Goal: Information Seeking & Learning: Learn about a topic

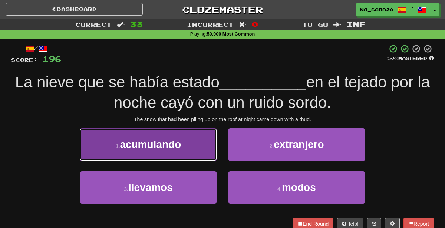
click at [190, 144] on button "1 . acumulando" at bounding box center [148, 144] width 137 height 32
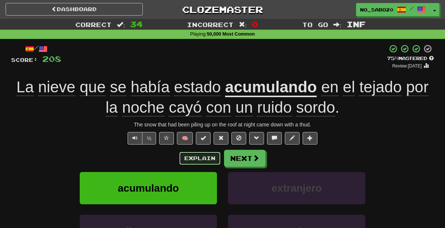
click at [212, 153] on button "Explain" at bounding box center [199, 158] width 41 height 13
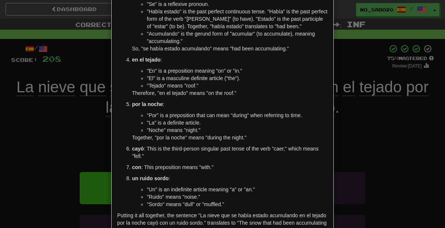
scroll to position [103, 0]
click at [384, 177] on div "× Explanation Sure! Let's break down the sentence "La nieve que se había estado…" at bounding box center [222, 114] width 445 height 228
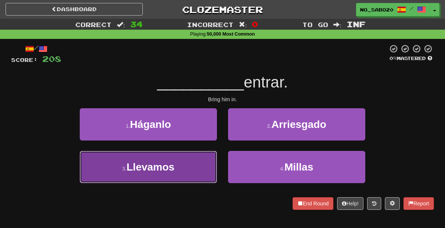
click at [176, 167] on button "3 . [GEOGRAPHIC_DATA]" at bounding box center [148, 167] width 137 height 32
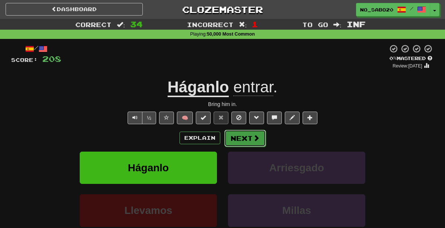
click at [252, 133] on button "Next" at bounding box center [245, 138] width 42 height 17
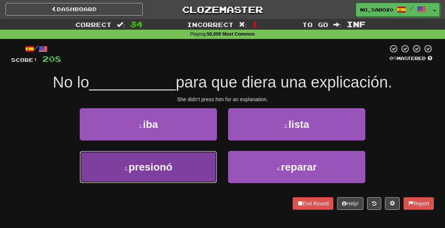
click at [194, 168] on button "3 . presionó" at bounding box center [148, 167] width 137 height 32
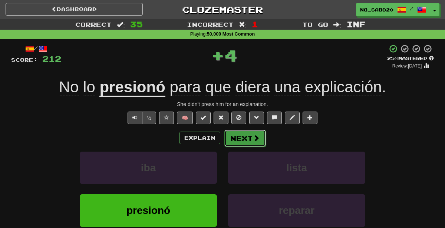
click at [255, 138] on span at bounding box center [256, 138] width 7 height 7
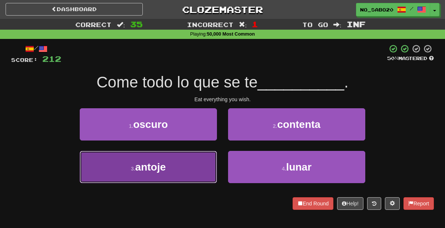
click at [187, 166] on button "3 . [GEOGRAPHIC_DATA]" at bounding box center [148, 167] width 137 height 32
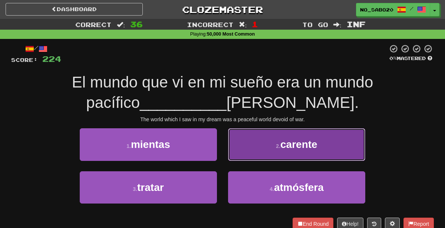
click at [255, 145] on button "2 . carente" at bounding box center [296, 144] width 137 height 32
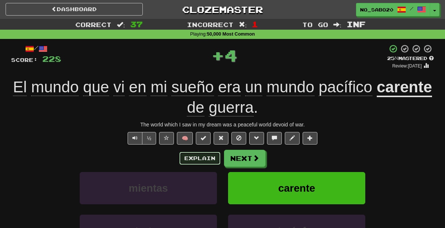
click at [199, 156] on button "Explain" at bounding box center [199, 158] width 41 height 13
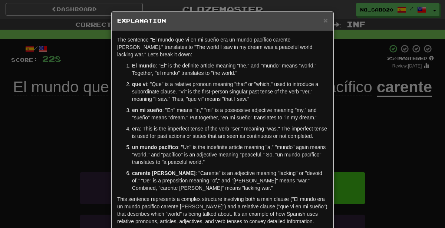
click at [428, 142] on div "× Explanation The sentence "El mundo que vi en mi sueño era un mundo pacífico c…" at bounding box center [222, 114] width 445 height 228
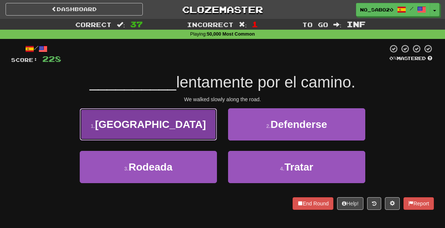
click at [162, 136] on button "1 . [GEOGRAPHIC_DATA]" at bounding box center [148, 124] width 137 height 32
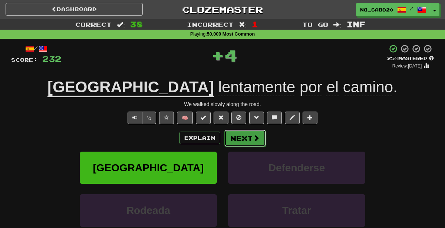
click at [234, 137] on button "Next" at bounding box center [245, 138] width 42 height 17
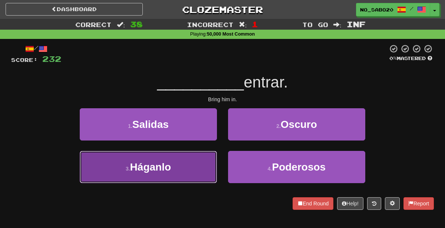
click at [192, 162] on button "3 . [GEOGRAPHIC_DATA]" at bounding box center [148, 167] width 137 height 32
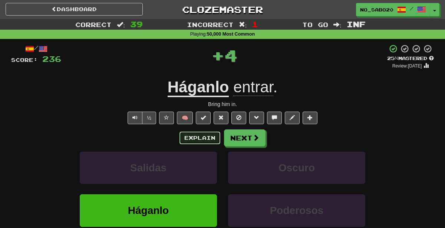
click at [195, 136] on button "Explain" at bounding box center [199, 138] width 41 height 13
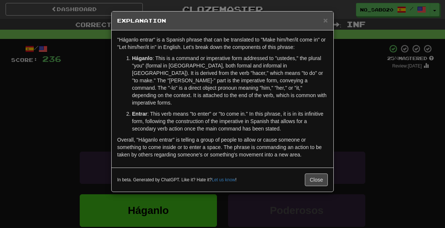
click at [369, 132] on div "× Explanation "Háganlo entrar" is a Spanish phrase that can be translated to "M…" at bounding box center [222, 114] width 445 height 228
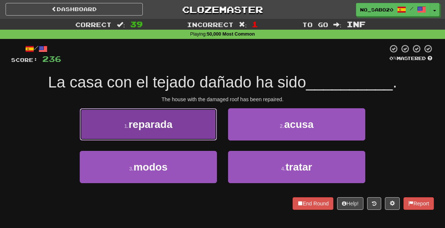
click at [177, 128] on button "1 . reparada" at bounding box center [148, 124] width 137 height 32
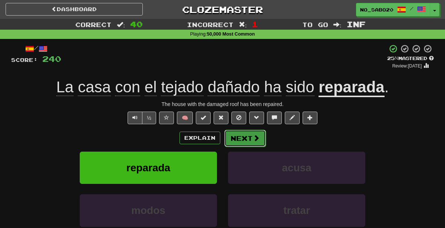
click at [255, 137] on span at bounding box center [256, 138] width 7 height 7
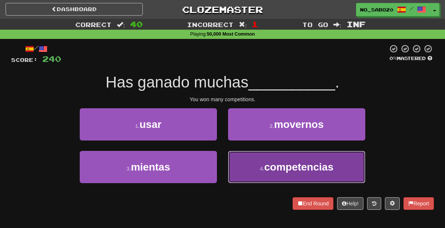
click at [265, 166] on span "competencias" at bounding box center [298, 166] width 69 height 11
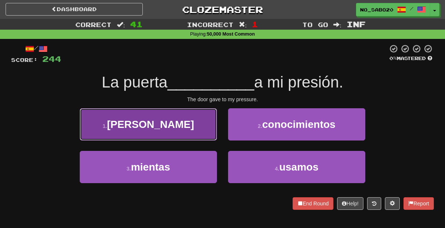
click at [196, 116] on button "1 . [PERSON_NAME]" at bounding box center [148, 124] width 137 height 32
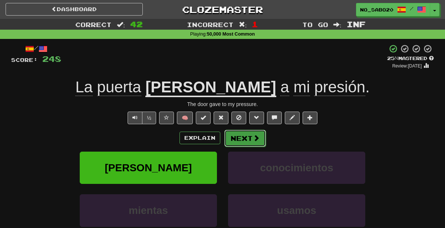
click at [250, 131] on button "Next" at bounding box center [245, 138] width 42 height 17
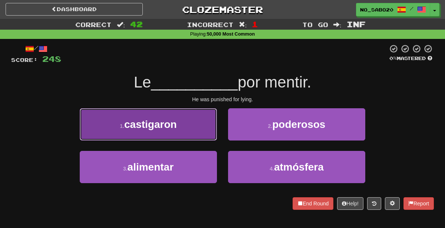
click at [190, 122] on button "1 . [GEOGRAPHIC_DATA]" at bounding box center [148, 124] width 137 height 32
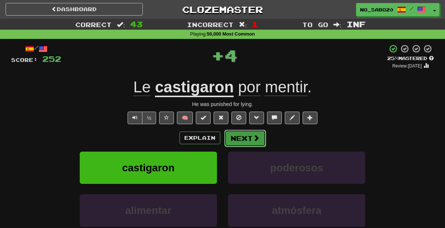
click at [236, 139] on button "Next" at bounding box center [245, 138] width 42 height 17
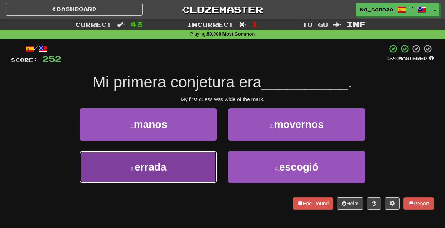
click at [191, 180] on button "3 . errada" at bounding box center [148, 167] width 137 height 32
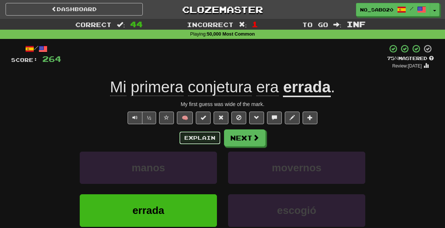
click at [202, 137] on button "Explain" at bounding box center [199, 138] width 41 height 13
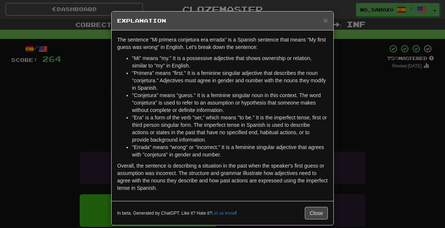
click at [362, 158] on div "× Explanation The sentence "Mi primera conjetura era errada" is a Spanish sente…" at bounding box center [222, 114] width 445 height 228
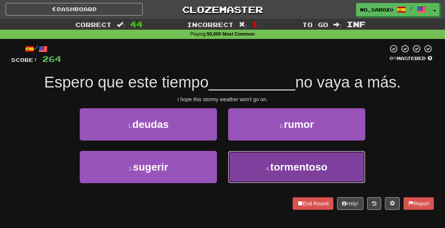
click at [261, 172] on button "4 . tormentoso" at bounding box center [296, 167] width 137 height 32
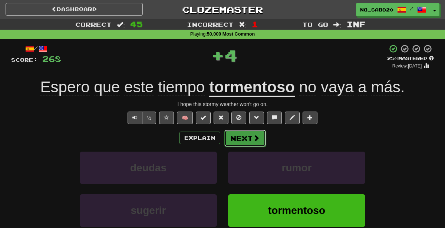
click at [229, 136] on button "Next" at bounding box center [245, 138] width 42 height 17
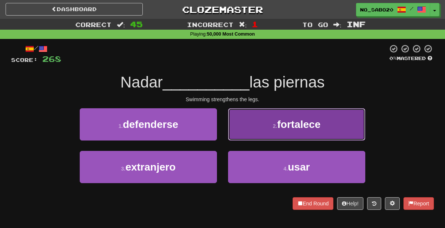
click at [295, 130] on button "2 . fortalece" at bounding box center [296, 124] width 137 height 32
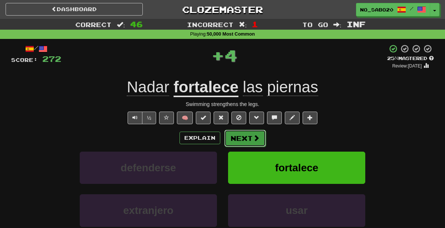
click at [256, 135] on span at bounding box center [256, 138] width 7 height 7
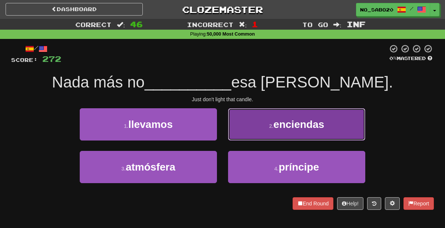
click at [277, 138] on button "2 . enciendas" at bounding box center [296, 124] width 137 height 32
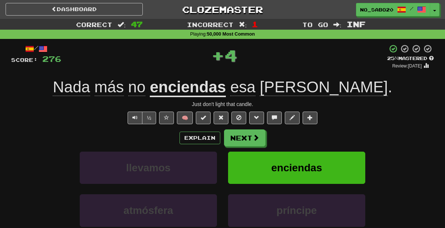
click at [277, 138] on div "Explain Next" at bounding box center [222, 137] width 423 height 17
click at [278, 137] on div "Explain Next" at bounding box center [222, 137] width 423 height 17
click at [196, 139] on button "Explain" at bounding box center [199, 138] width 41 height 13
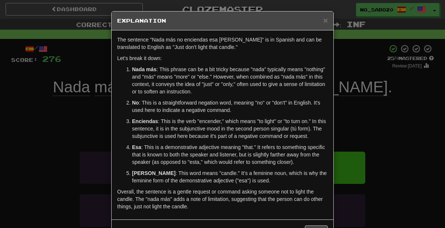
click at [56, 140] on div "× Explanation The sentence "Nada más no enciendas esa [PERSON_NAME]" is in Span…" at bounding box center [222, 114] width 445 height 228
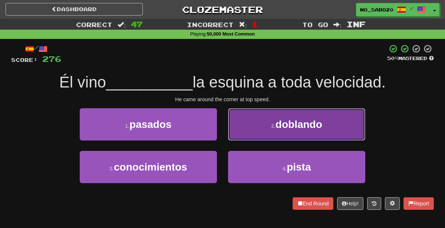
click at [254, 126] on button "2 . [GEOGRAPHIC_DATA]" at bounding box center [296, 124] width 137 height 32
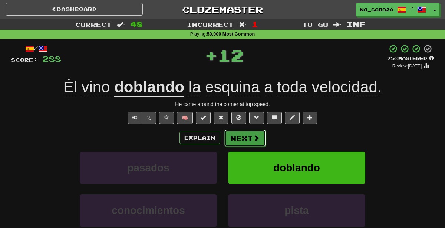
click at [253, 141] on span at bounding box center [256, 138] width 7 height 7
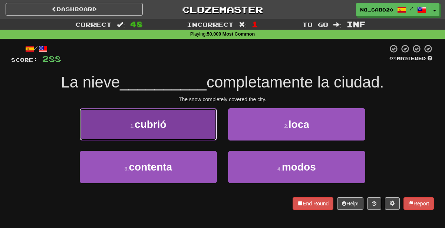
click at [188, 117] on button "1 . cubrió" at bounding box center [148, 124] width 137 height 32
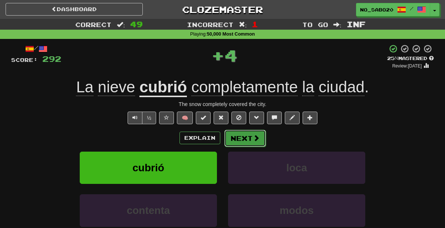
click at [239, 139] on button "Next" at bounding box center [245, 138] width 42 height 17
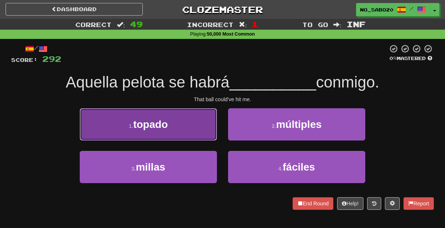
click at [190, 117] on button "1 . topado" at bounding box center [148, 124] width 137 height 32
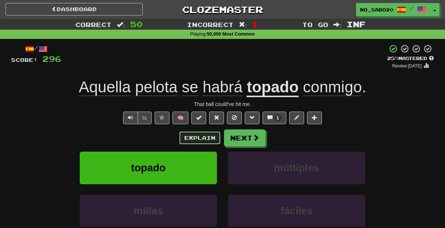
click at [185, 138] on button "Explain" at bounding box center [199, 138] width 41 height 13
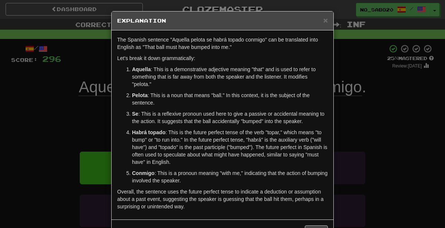
click at [362, 166] on div "× Explanation The Spanish sentence "Aquella pelota se habrá topado conmigo" can…" at bounding box center [222, 114] width 445 height 228
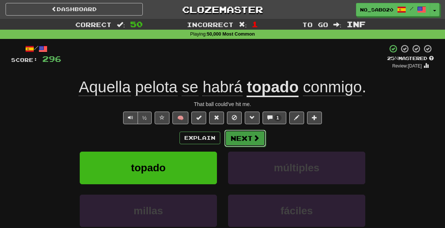
click at [249, 140] on button "Next" at bounding box center [245, 138] width 42 height 17
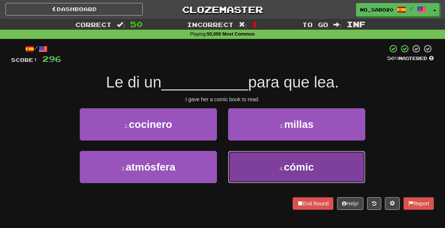
click at [249, 165] on button "4 . cómic" at bounding box center [296, 167] width 137 height 32
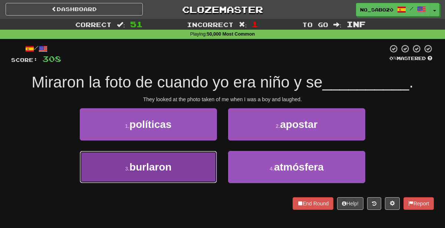
click at [194, 169] on button "3 . [GEOGRAPHIC_DATA]" at bounding box center [148, 167] width 137 height 32
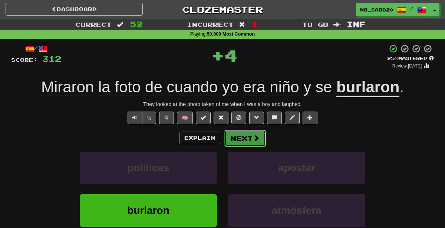
click at [251, 138] on button "Next" at bounding box center [245, 138] width 42 height 17
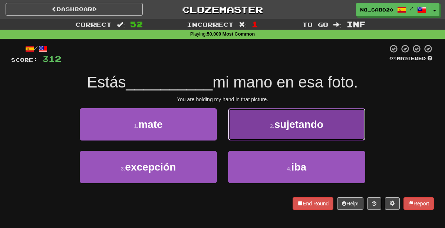
click at [279, 124] on span "sujetando" at bounding box center [298, 124] width 49 height 11
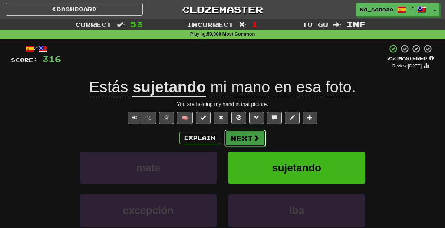
click at [242, 141] on button "Next" at bounding box center [245, 138] width 42 height 17
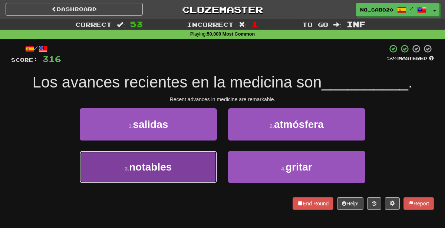
click at [193, 169] on button "3 . notables" at bounding box center [148, 167] width 137 height 32
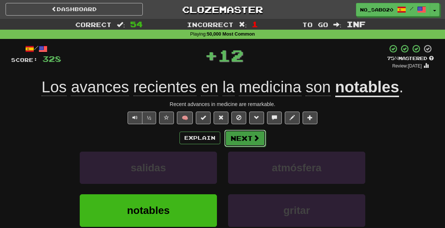
click at [252, 131] on button "Next" at bounding box center [245, 138] width 42 height 17
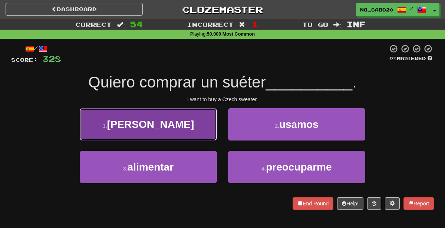
click at [185, 135] on button "1 . [PERSON_NAME]" at bounding box center [148, 124] width 137 height 32
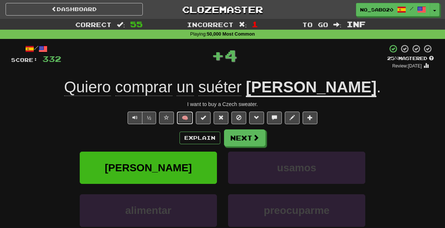
click at [183, 117] on button "🧠" at bounding box center [185, 118] width 16 height 13
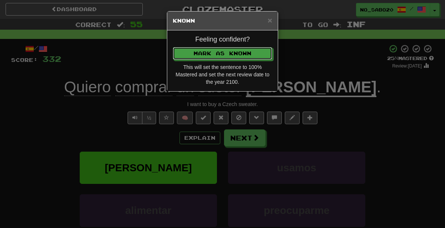
click at [173, 47] on button "Mark as Known" at bounding box center [222, 53] width 99 height 13
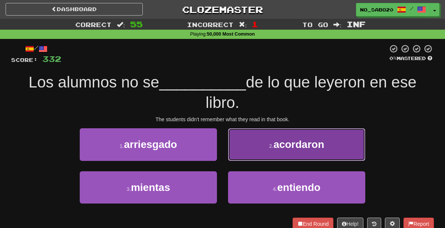
click at [317, 147] on span "acordaron" at bounding box center [298, 144] width 51 height 11
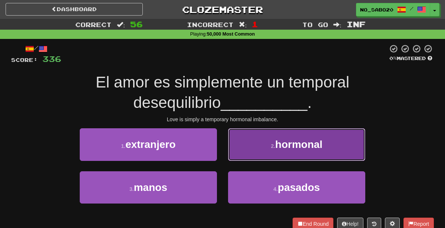
click at [260, 148] on button "2 . hormonal" at bounding box center [296, 144] width 137 height 32
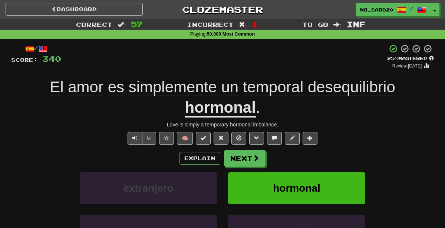
click at [378, 119] on div "/ Score: 340 + 4 25 % Mastered Review: [DATE] El amor es simplemente un tempora…" at bounding box center [222, 170] width 423 height 252
click at [253, 158] on span at bounding box center [256, 158] width 7 height 7
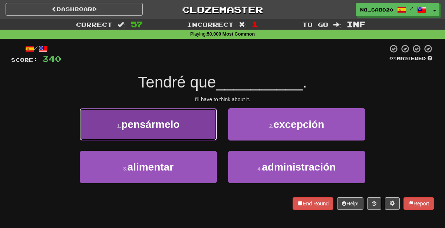
click at [189, 124] on button "1 . [GEOGRAPHIC_DATA]" at bounding box center [148, 124] width 137 height 32
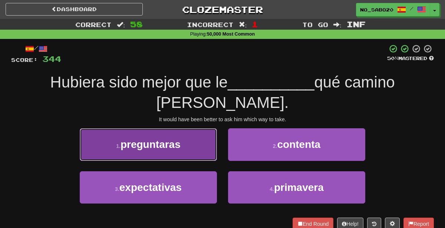
click at [182, 128] on button "1 . preguntaras" at bounding box center [148, 144] width 137 height 32
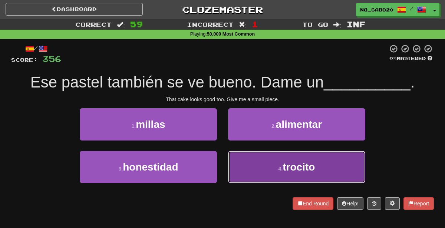
click at [278, 169] on small "4 ." at bounding box center [280, 169] width 4 height 6
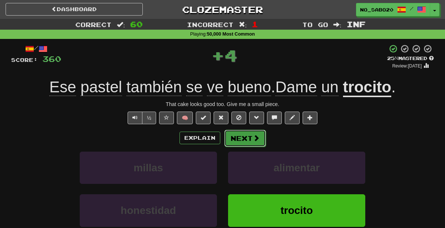
click at [253, 133] on button "Next" at bounding box center [245, 138] width 42 height 17
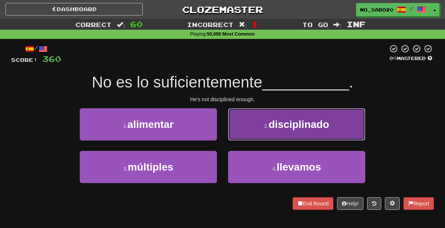
click at [246, 115] on button "2 . disciplinado" at bounding box center [296, 124] width 137 height 32
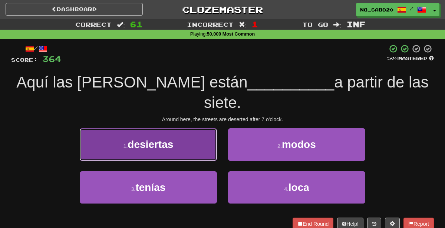
click at [195, 128] on button "1 . desiertas" at bounding box center [148, 144] width 137 height 32
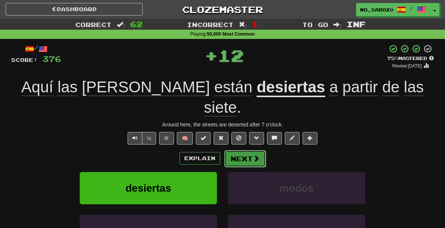
click at [234, 150] on button "Next" at bounding box center [245, 158] width 42 height 17
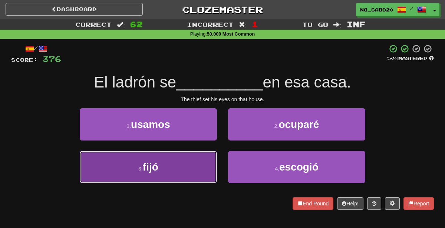
click at [165, 175] on button "3 . [GEOGRAPHIC_DATA]" at bounding box center [148, 167] width 137 height 32
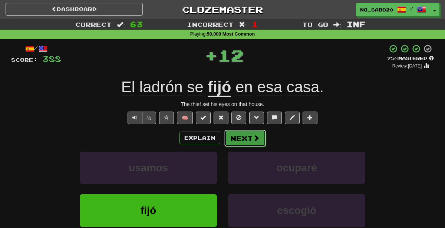
click at [253, 144] on button "Next" at bounding box center [245, 138] width 42 height 17
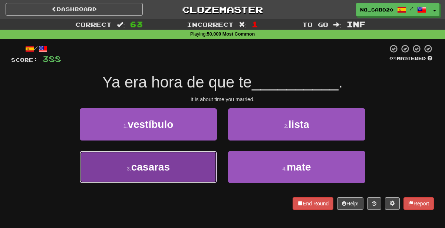
click at [193, 164] on button "3 . casaras" at bounding box center [148, 167] width 137 height 32
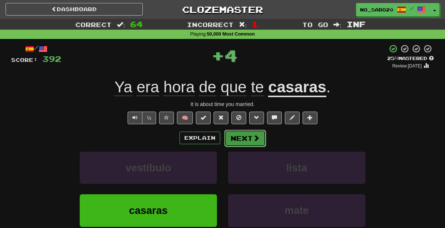
click at [237, 143] on button "Next" at bounding box center [245, 138] width 42 height 17
